Goal: Task Accomplishment & Management: Use online tool/utility

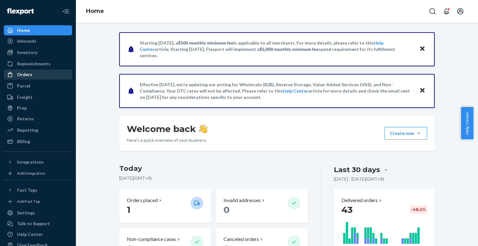
click at [28, 75] on div "Orders" at bounding box center [24, 74] width 15 height 6
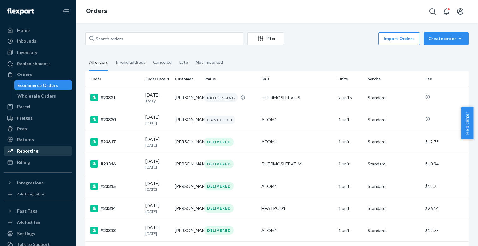
click at [26, 147] on div "Reporting" at bounding box center [37, 151] width 67 height 9
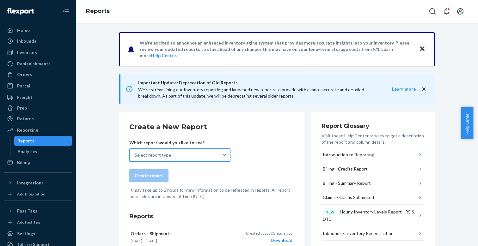
click at [206, 154] on div "Select report type" at bounding box center [174, 155] width 89 height 13
click at [135, 154] on input "Select report type" at bounding box center [135, 155] width 1 height 6
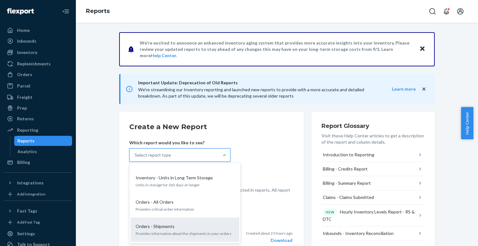
scroll to position [529, 0]
click at [187, 230] on p "Provides information about the shipments in your orders" at bounding box center [185, 232] width 99 height 5
click at [135, 158] on input "option Orders - Shipments focused, 20 of 32. 32 results available. Use Up and D…" at bounding box center [135, 155] width 1 height 6
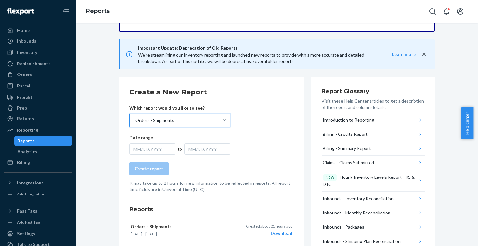
scroll to position [45, 0]
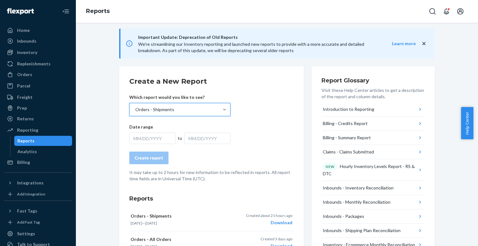
click at [157, 138] on div "MM/DD/YYYY" at bounding box center [152, 138] width 46 height 11
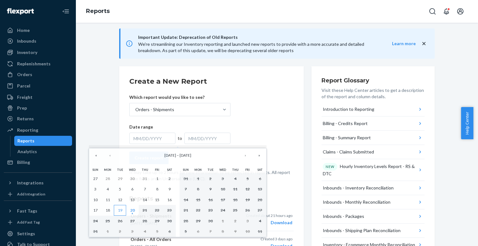
click at [119, 210] on abbr "19" at bounding box center [120, 210] width 4 height 5
click at [131, 210] on abbr "20" at bounding box center [132, 210] width 4 height 5
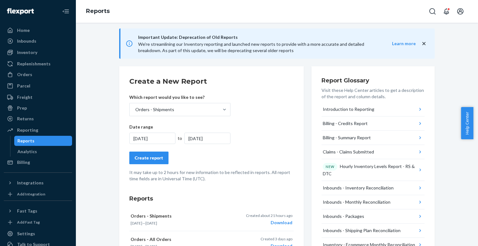
click at [145, 161] on div "Create report" at bounding box center [149, 158] width 28 height 6
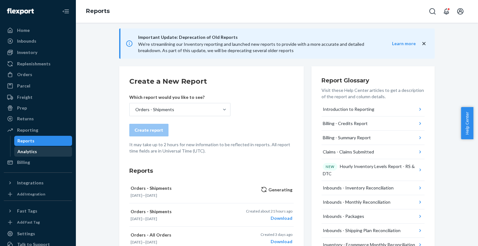
click at [28, 153] on div "Analytics" at bounding box center [27, 151] width 20 height 6
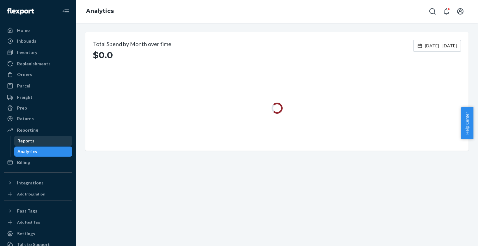
click at [25, 140] on div "Reports" at bounding box center [25, 141] width 17 height 6
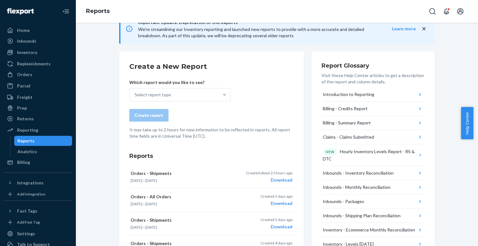
scroll to position [62, 0]
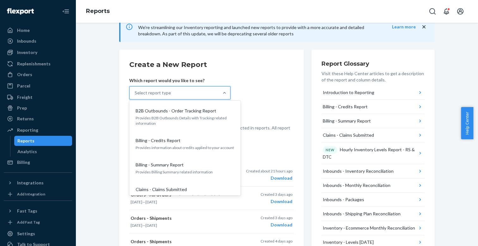
click at [159, 90] on div "Select report type" at bounding box center [153, 93] width 36 height 6
click at [135, 90] on input "option B2B Outbounds - Order Tracking Report focused, 1 of 32. 32 results avail…" at bounding box center [135, 93] width 1 height 6
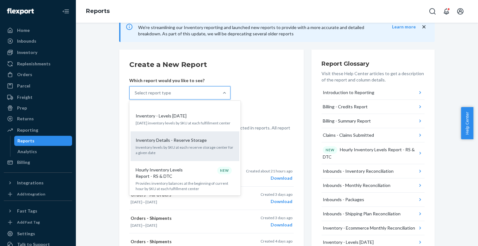
scroll to position [525, 0]
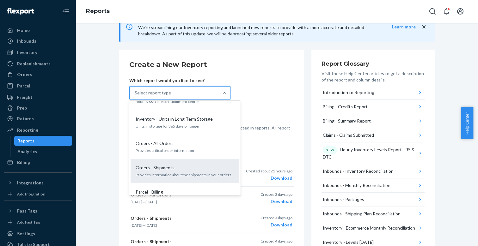
click at [167, 165] on p "Orders - Shipments" at bounding box center [155, 168] width 39 height 6
click at [135, 96] on input "option Orders - Shipments focused, 20 of 32. 32 results available. Use Up and D…" at bounding box center [135, 93] width 1 height 6
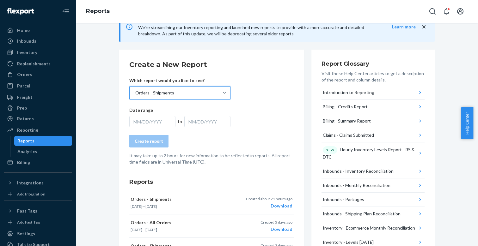
click at [150, 122] on div "MM/DD/YYYY" at bounding box center [152, 121] width 46 height 11
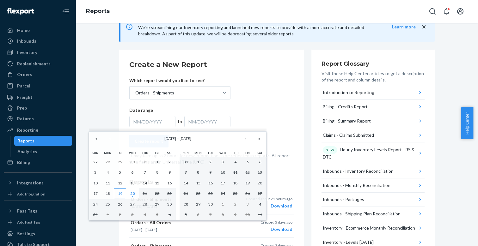
click at [118, 196] on button "19" at bounding box center [120, 193] width 12 height 11
click at [125, 196] on button "19" at bounding box center [120, 193] width 12 height 11
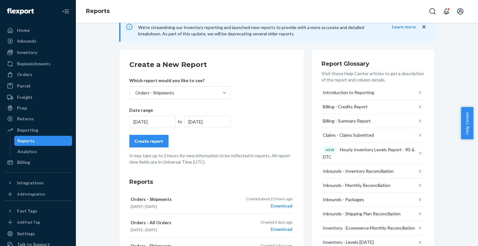
click at [204, 127] on form "Create a New Report Which report would you like to see? Orders - Shipments Date…" at bounding box center [211, 112] width 164 height 105
click at [202, 123] on div "[DATE]" at bounding box center [207, 121] width 46 height 11
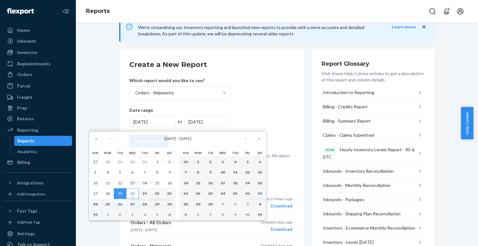
click at [132, 194] on abbr "20" at bounding box center [132, 193] width 4 height 5
click at [277, 108] on form "Create a New Report Which report would you like to see? Orders - Shipments Date…" at bounding box center [211, 112] width 164 height 105
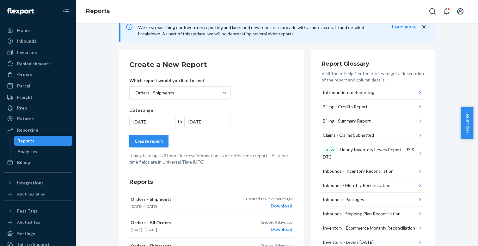
click at [146, 123] on div "[DATE]" at bounding box center [152, 121] width 46 height 11
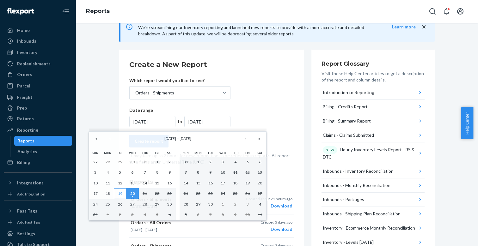
click at [121, 190] on button "19" at bounding box center [120, 193] width 12 height 11
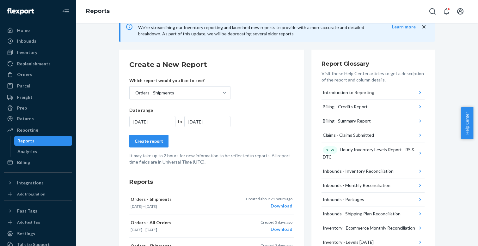
click at [151, 134] on form "Create a New Report Which report would you like to see? Orders - Shipments Date…" at bounding box center [211, 112] width 164 height 105
click at [151, 137] on button "Create report" at bounding box center [148, 141] width 39 height 13
